Goal: Transaction & Acquisition: Purchase product/service

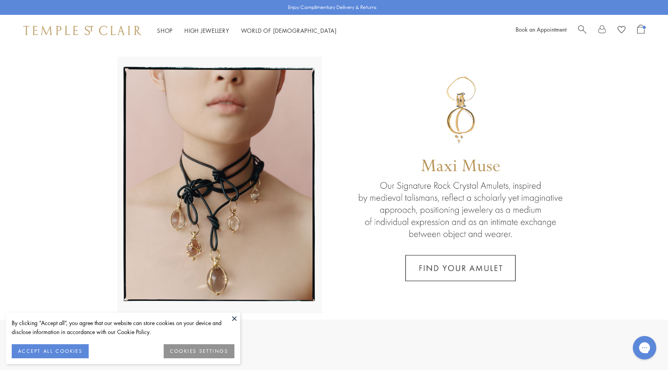
click at [583, 28] on span "Search" at bounding box center [582, 29] width 8 height 8
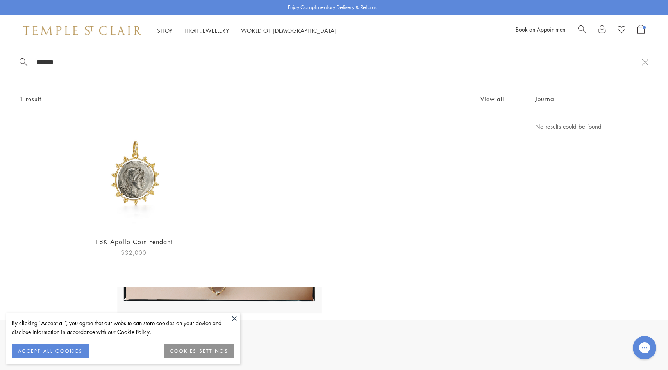
type input "******"
click at [127, 197] on img at bounding box center [134, 175] width 108 height 108
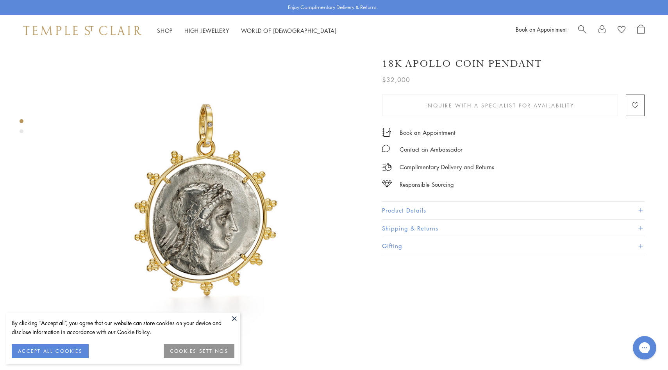
click at [432, 212] on button "Product Details" at bounding box center [513, 211] width 263 height 18
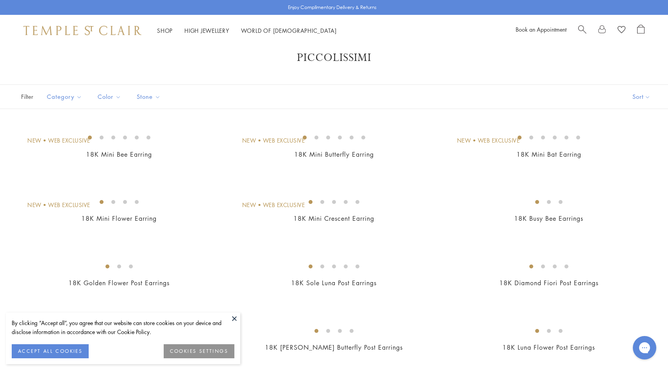
scroll to position [16, 0]
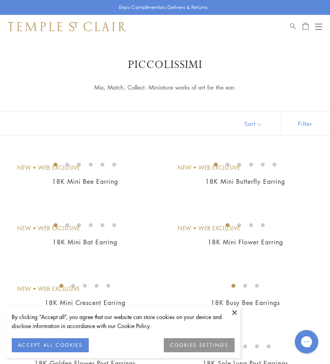
click at [132, 88] on p "Mix, Match, Collect. Miniature works of art for the ear." at bounding box center [164, 87] width 207 height 10
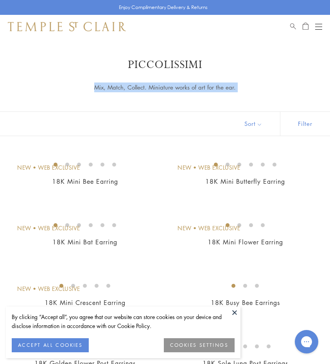
click at [132, 88] on p "Mix, Match, Collect. Miniature works of art for the ear." at bounding box center [164, 87] width 207 height 10
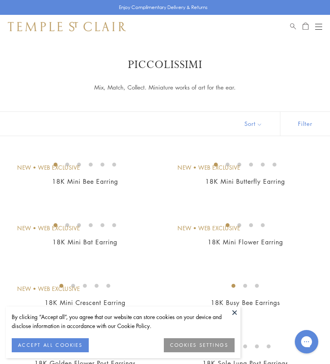
click at [235, 309] on button at bounding box center [235, 312] width 12 height 12
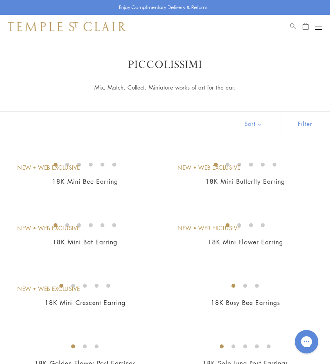
click at [315, 24] on button "Open navigation" at bounding box center [318, 26] width 7 height 9
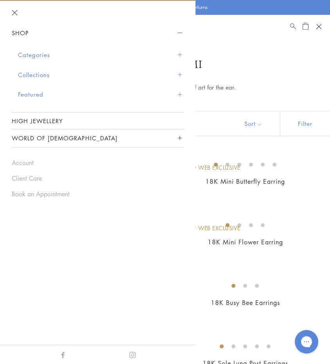
click at [48, 87] on button "Featured" at bounding box center [101, 94] width 166 height 20
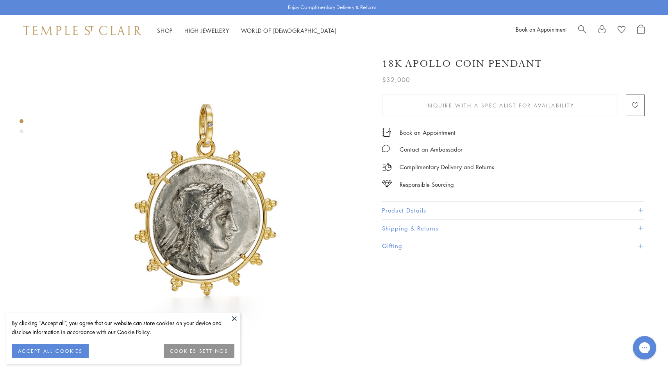
click at [410, 209] on button "Product Details" at bounding box center [513, 211] width 263 height 18
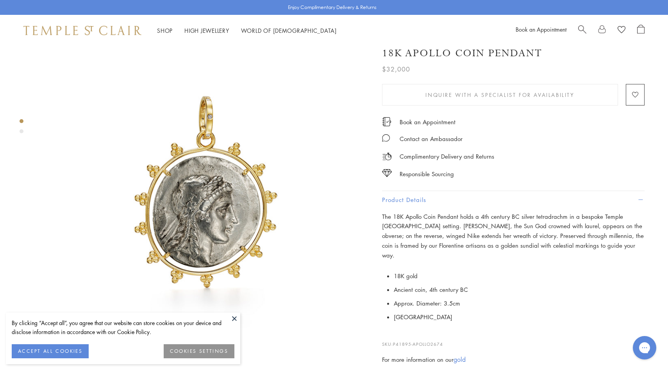
scroll to position [20, 0]
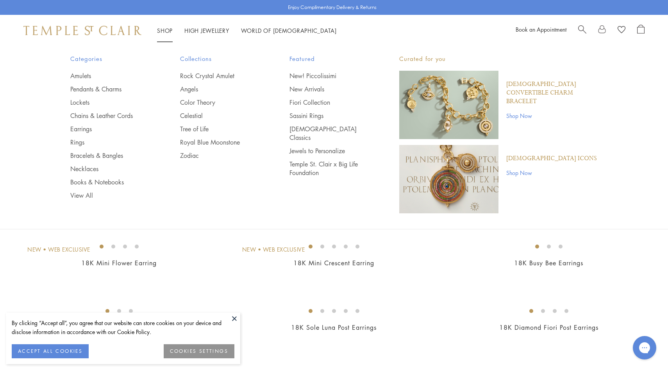
click at [523, 111] on link "Shop Now" at bounding box center [551, 115] width 91 height 9
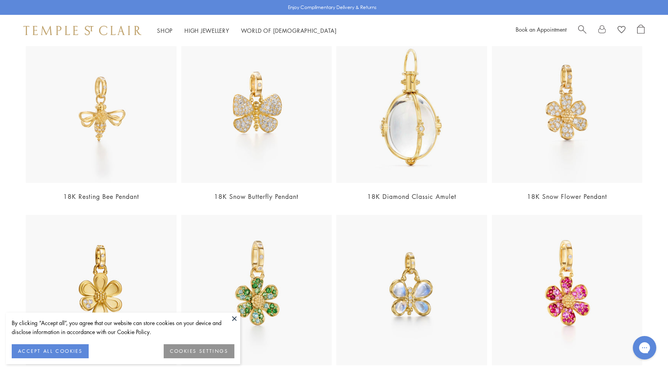
scroll to position [899, 0]
